Goal: Use online tool/utility: Utilize a website feature to perform a specific function

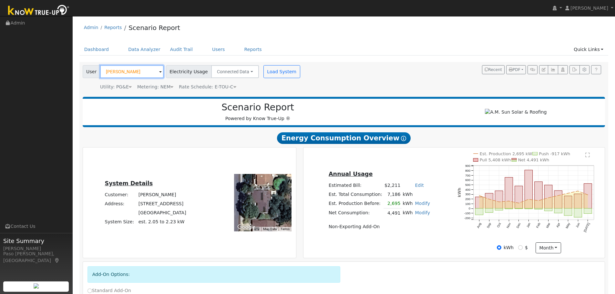
click at [132, 71] on input "[PERSON_NAME]" at bounding box center [132, 71] width 64 height 13
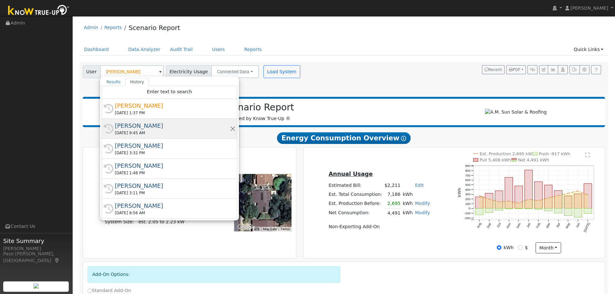
click at [139, 131] on div "[DATE] 9:45 AM" at bounding box center [172, 133] width 115 height 6
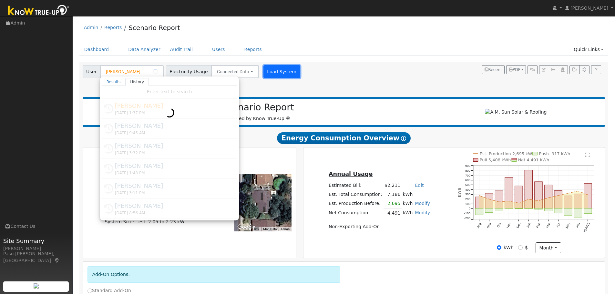
click at [275, 73] on button "Load System" at bounding box center [282, 71] width 37 height 13
radio input "false"
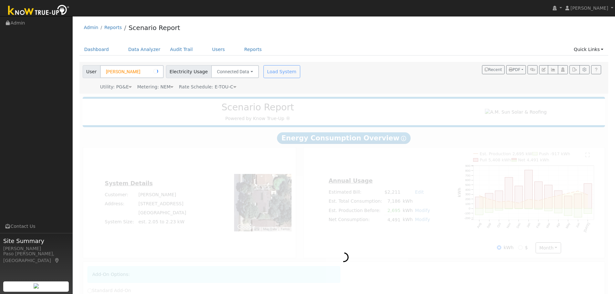
type input "[PERSON_NAME]"
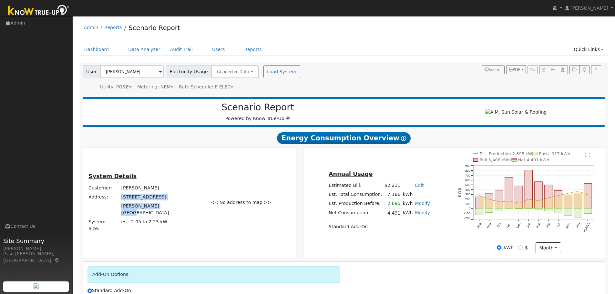
drag, startPoint x: 137, startPoint y: 206, endPoint x: 180, endPoint y: 215, distance: 43.8
click at [180, 215] on tbody "Customer: [PERSON_NAME] Address: [STREET_ADDRESS][PERSON_NAME] System Size: est…" at bounding box center [146, 208] width 116 height 50
click at [182, 215] on td "[PERSON_NAME][GEOGRAPHIC_DATA]" at bounding box center [162, 210] width 84 height 16
drag, startPoint x: 182, startPoint y: 215, endPoint x: 139, endPoint y: 207, distance: 43.3
click at [139, 207] on tbody "Customer: [PERSON_NAME] Address: [STREET_ADDRESS][PERSON_NAME] System Size: est…" at bounding box center [146, 208] width 116 height 50
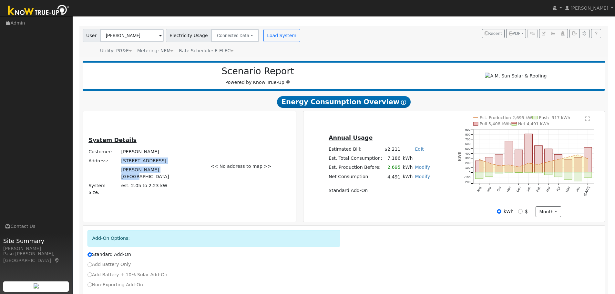
scroll to position [78, 0]
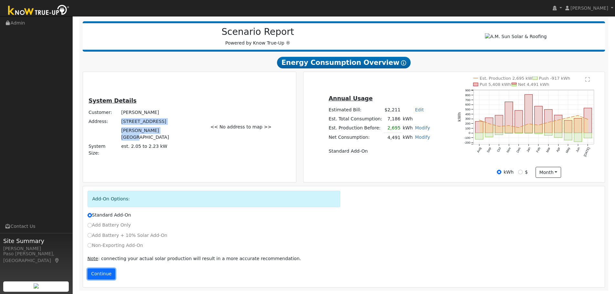
click at [99, 273] on button "Continue" at bounding box center [102, 274] width 28 height 11
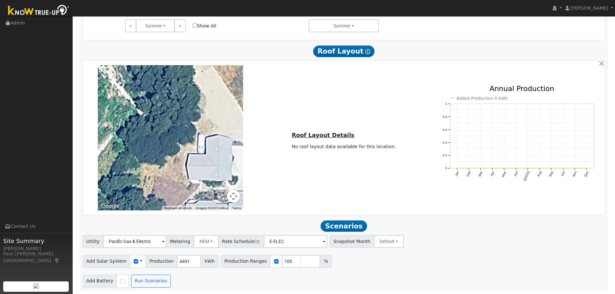
scroll to position [446, 0]
drag, startPoint x: 596, startPoint y: 66, endPoint x: 599, endPoint y: 64, distance: 3.7
click at [597, 66] on div "To navigate the map with touch gestures double-tap and hold your finger on the …" at bounding box center [344, 137] width 520 height 145
click at [599, 63] on button "button" at bounding box center [601, 63] width 7 height 7
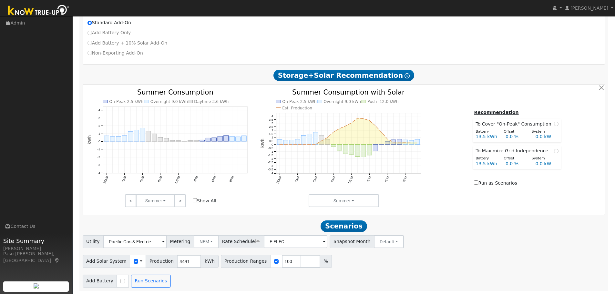
scroll to position [174, 0]
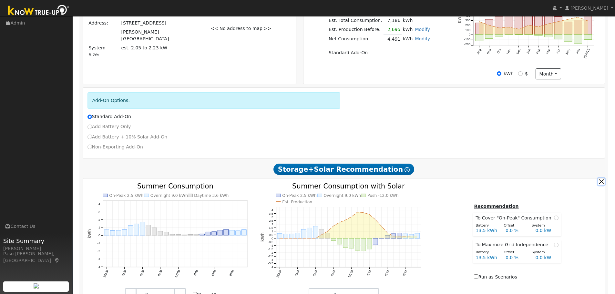
click at [601, 183] on button "button" at bounding box center [601, 181] width 7 height 7
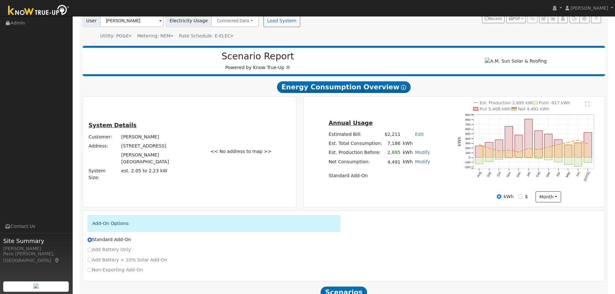
scroll to position [0, 0]
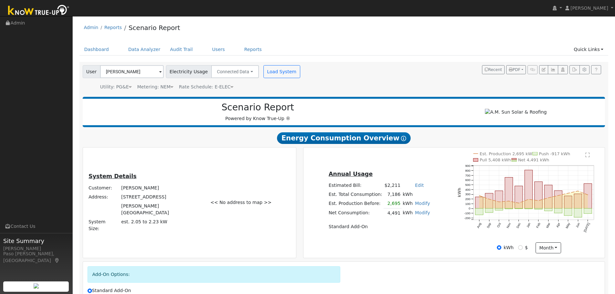
click at [166, 87] on div "Metering: NEM" at bounding box center [155, 87] width 36 height 7
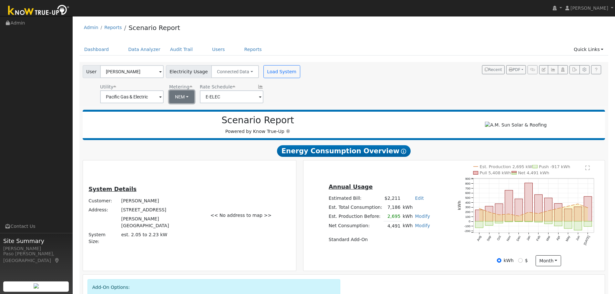
click at [178, 94] on button "NEM" at bounding box center [181, 96] width 25 height 13
click at [179, 122] on link "NBT" at bounding box center [189, 120] width 45 height 9
click at [164, 99] on input "E-ELEC" at bounding box center [132, 96] width 64 height 13
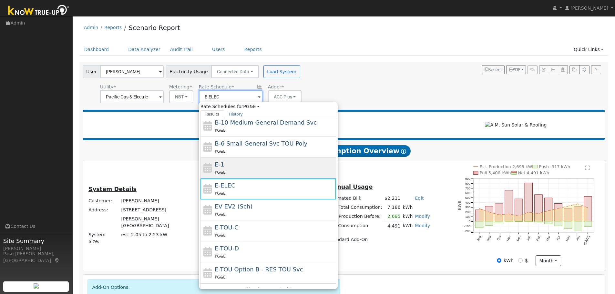
scroll to position [71, 0]
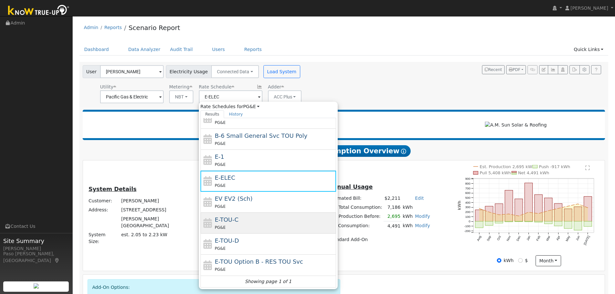
click at [261, 218] on div "E-TOU-C PG&E" at bounding box center [275, 223] width 120 height 16
type input "E-TOU-C"
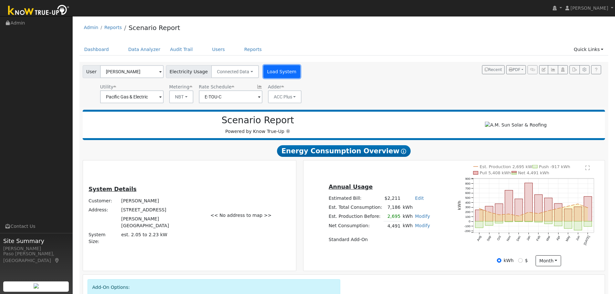
click at [278, 71] on button "Load System" at bounding box center [282, 71] width 37 height 13
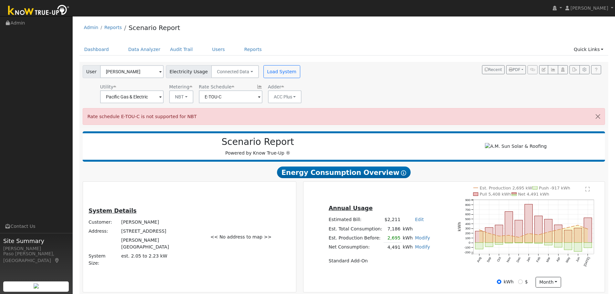
click at [162, 96] on span at bounding box center [160, 97] width 3 height 7
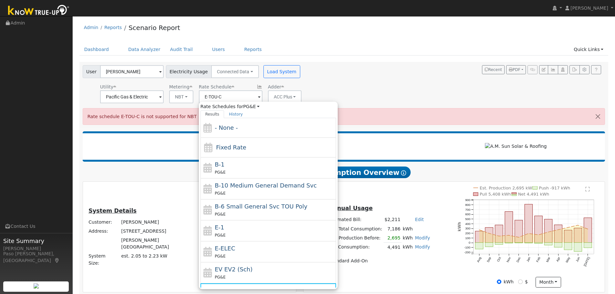
click at [237, 245] on div "E-ELEC PG&E" at bounding box center [275, 252] width 120 height 16
type input "E-ELEC"
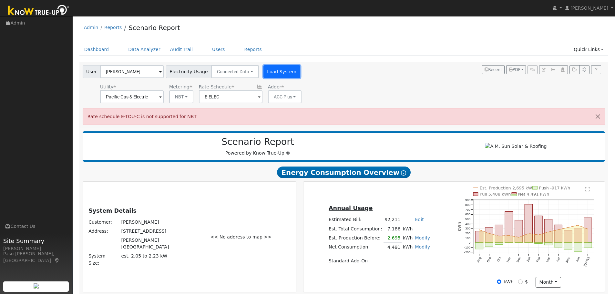
click at [268, 68] on button "Load System" at bounding box center [282, 71] width 37 height 13
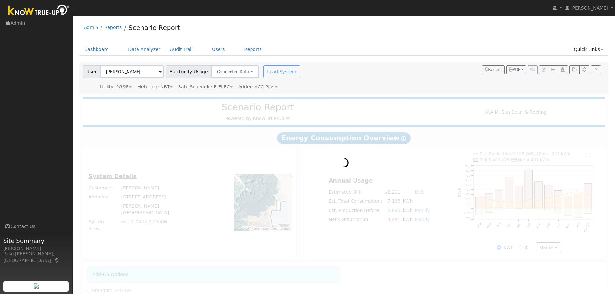
radio input "true"
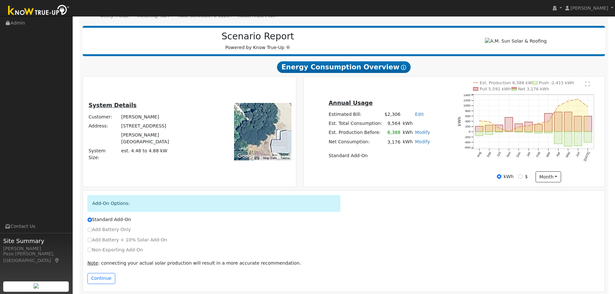
scroll to position [78, 0]
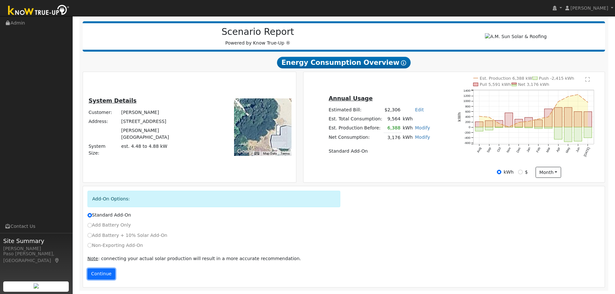
click at [102, 275] on button "Continue" at bounding box center [102, 274] width 28 height 11
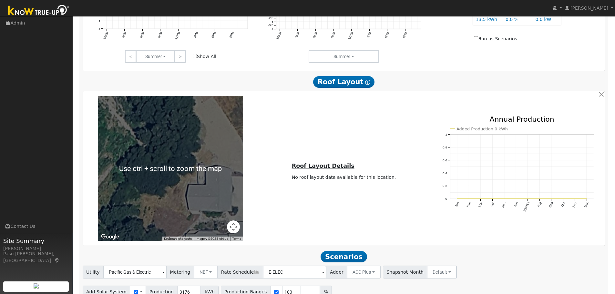
scroll to position [446, 0]
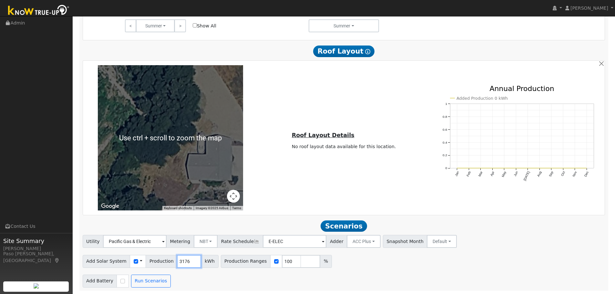
drag, startPoint x: 184, startPoint y: 260, endPoint x: 170, endPoint y: 260, distance: 13.6
click at [177, 260] on input "3176" at bounding box center [189, 261] width 24 height 13
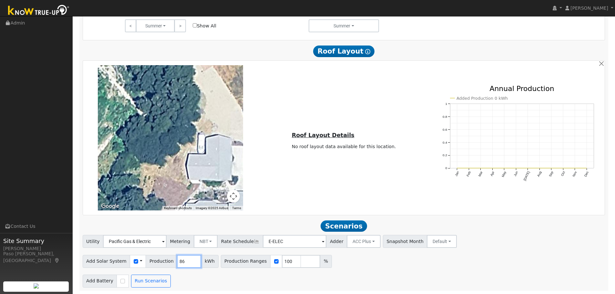
type input "8"
type input "3861"
click at [121, 282] on input "checkbox" at bounding box center [122, 281] width 5 height 5
checkbox input "true"
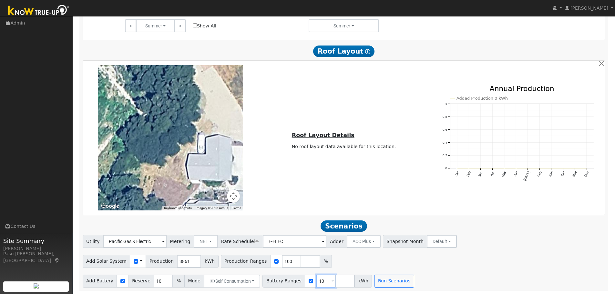
drag, startPoint x: 314, startPoint y: 281, endPoint x: 305, endPoint y: 280, distance: 9.1
click at [305, 280] on div "Battery Ranges 10 Overrides Reserve % Mode None None Self Consumption Peak Savi…" at bounding box center [317, 281] width 109 height 13
type input "27"
click at [374, 283] on button "Run Scenarios" at bounding box center [394, 281] width 40 height 13
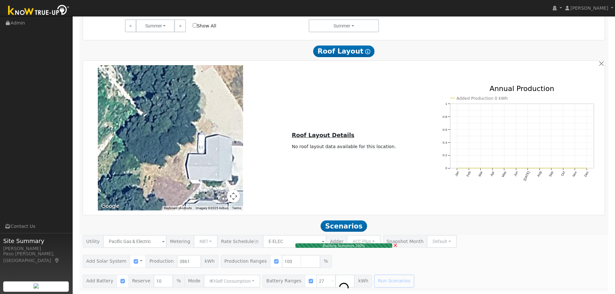
type input "$9,009"
type input "$12,423"
type input "2.6"
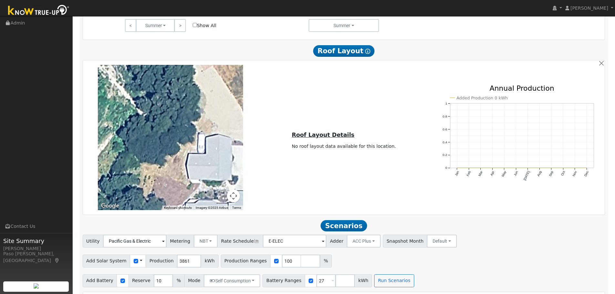
scroll to position [348, 0]
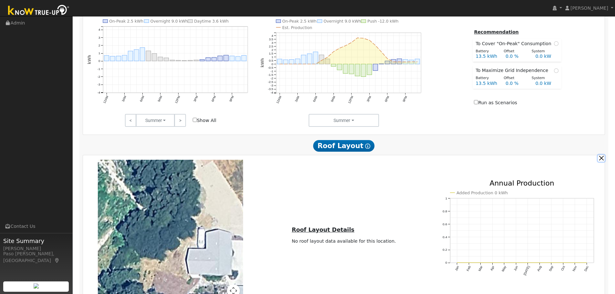
click at [600, 162] on button "button" at bounding box center [601, 158] width 7 height 7
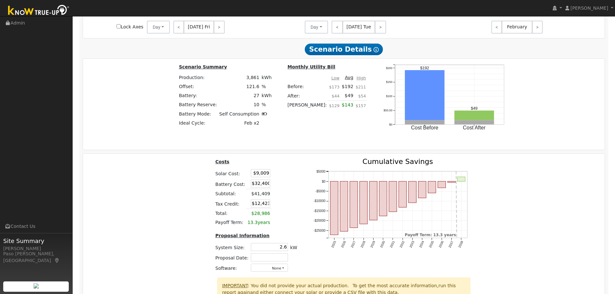
scroll to position [754, 0]
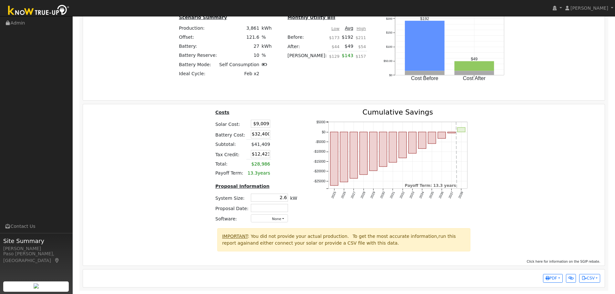
drag, startPoint x: 250, startPoint y: 135, endPoint x: 347, endPoint y: 134, distance: 96.9
click at [326, 138] on div "Costs Solar Cost: $9,009 Battery Cost: $32,400 Subtotal: $41,409 Tax Credit: $1…" at bounding box center [344, 168] width 527 height 119
type input "$0"
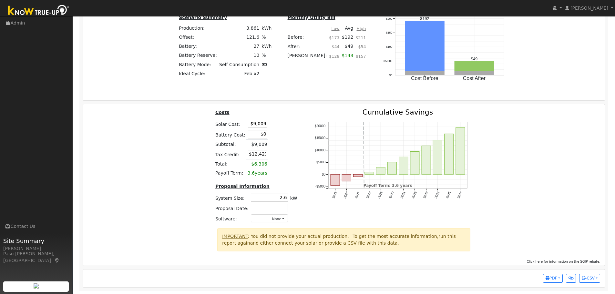
type input "$2,703"
drag, startPoint x: 253, startPoint y: 124, endPoint x: 325, endPoint y: 122, distance: 72.1
click at [322, 122] on div "Costs Solar Cost: $9,009 Battery Cost: $0 Subtotal: $9,009 Tax Credit: $2,703 T…" at bounding box center [344, 168] width 527 height 119
type input "$10,024"
type input "$3,007"
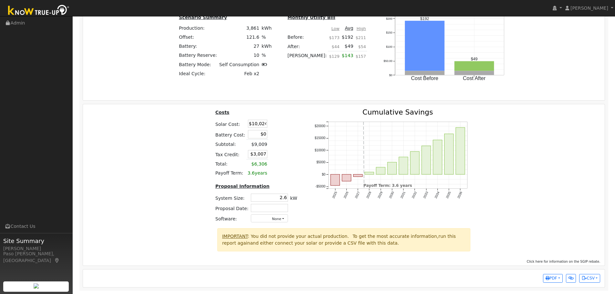
click at [293, 139] on table "Costs Solar Cost: $10,024 Battery Cost: $0 Subtotal: $9,009 Tax Credit: $3,007 …" at bounding box center [256, 143] width 84 height 69
click at [282, 197] on input "2.6" at bounding box center [269, 198] width 37 height 8
type input "2.2"
click at [175, 183] on div "Costs Solar Cost: $10,024 Battery Cost: $0 Subtotal: $10,024 Tax Credit: $3,007…" at bounding box center [344, 168] width 527 height 119
click at [557, 278] on span "PDF" at bounding box center [552, 278] width 12 height 5
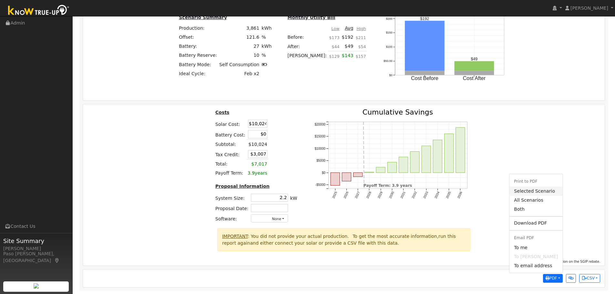
click at [543, 190] on link "Selected Scenario" at bounding box center [536, 191] width 53 height 9
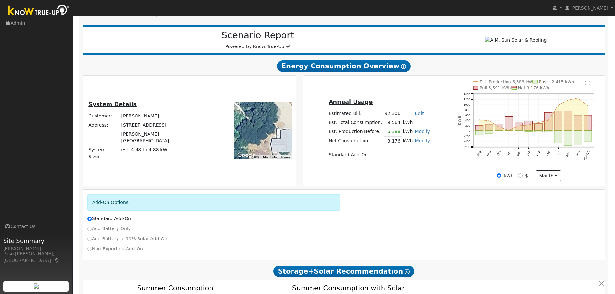
scroll to position [44, 0]
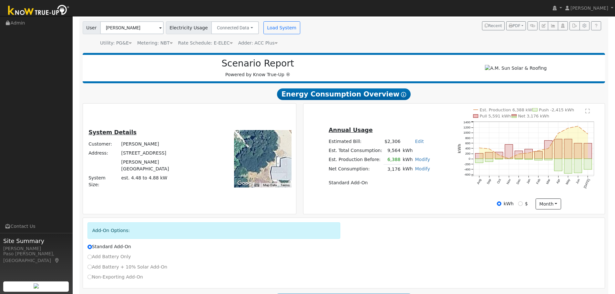
click at [420, 161] on link "Modify" at bounding box center [422, 159] width 15 height 5
type input "6388"
click at [431, 156] on button "button" at bounding box center [433, 153] width 5 height 5
click at [418, 171] on link "Modify" at bounding box center [422, 168] width 15 height 5
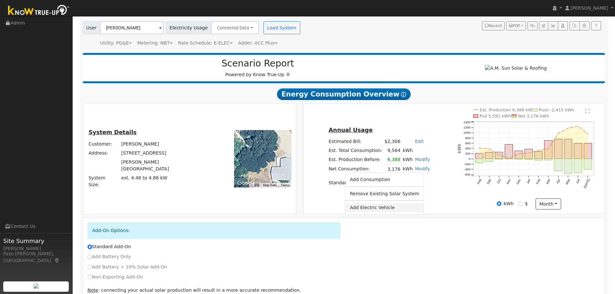
click at [390, 212] on link "Add Electric Vehicle" at bounding box center [385, 207] width 78 height 9
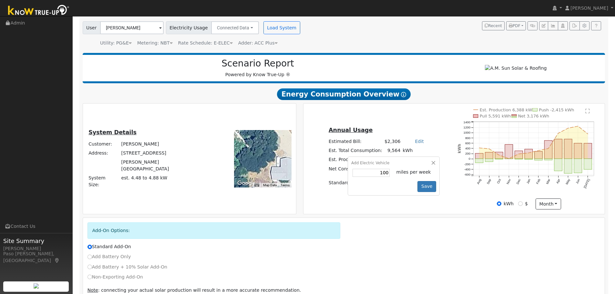
type input "100"
click at [418, 185] on button "Save" at bounding box center [427, 186] width 19 height 11
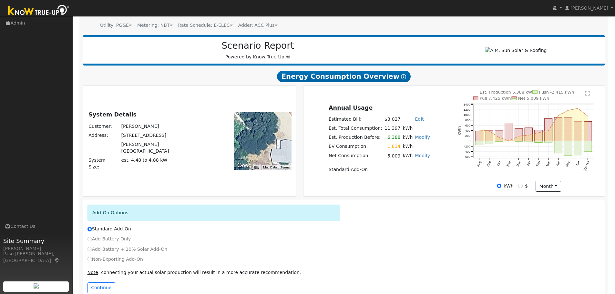
scroll to position [78, 0]
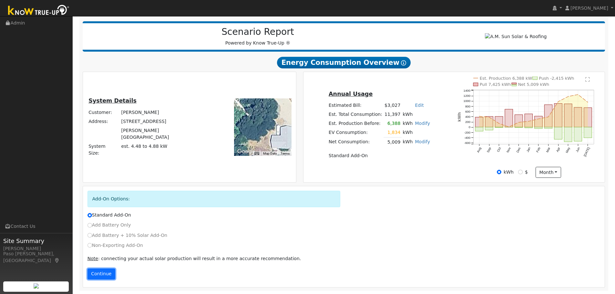
click at [100, 275] on button "Continue" at bounding box center [102, 274] width 28 height 11
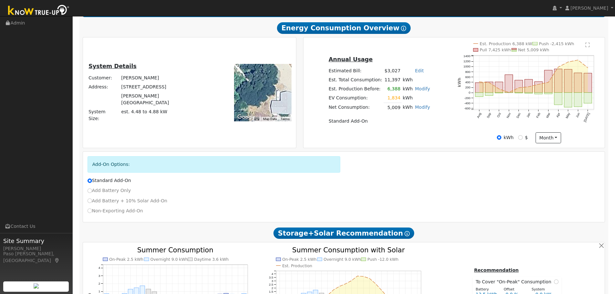
scroll to position [0, 0]
